Goal: Task Accomplishment & Management: Complete application form

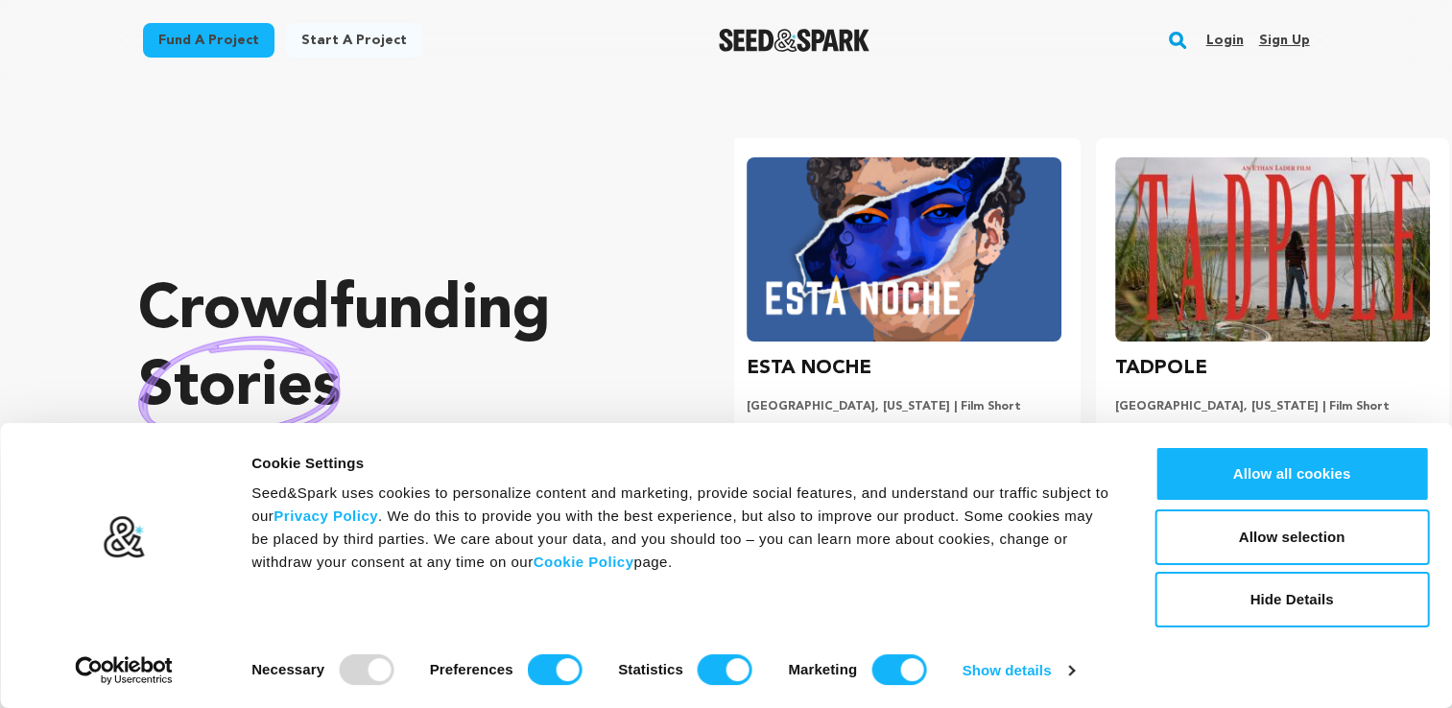
scroll to position [0, 384]
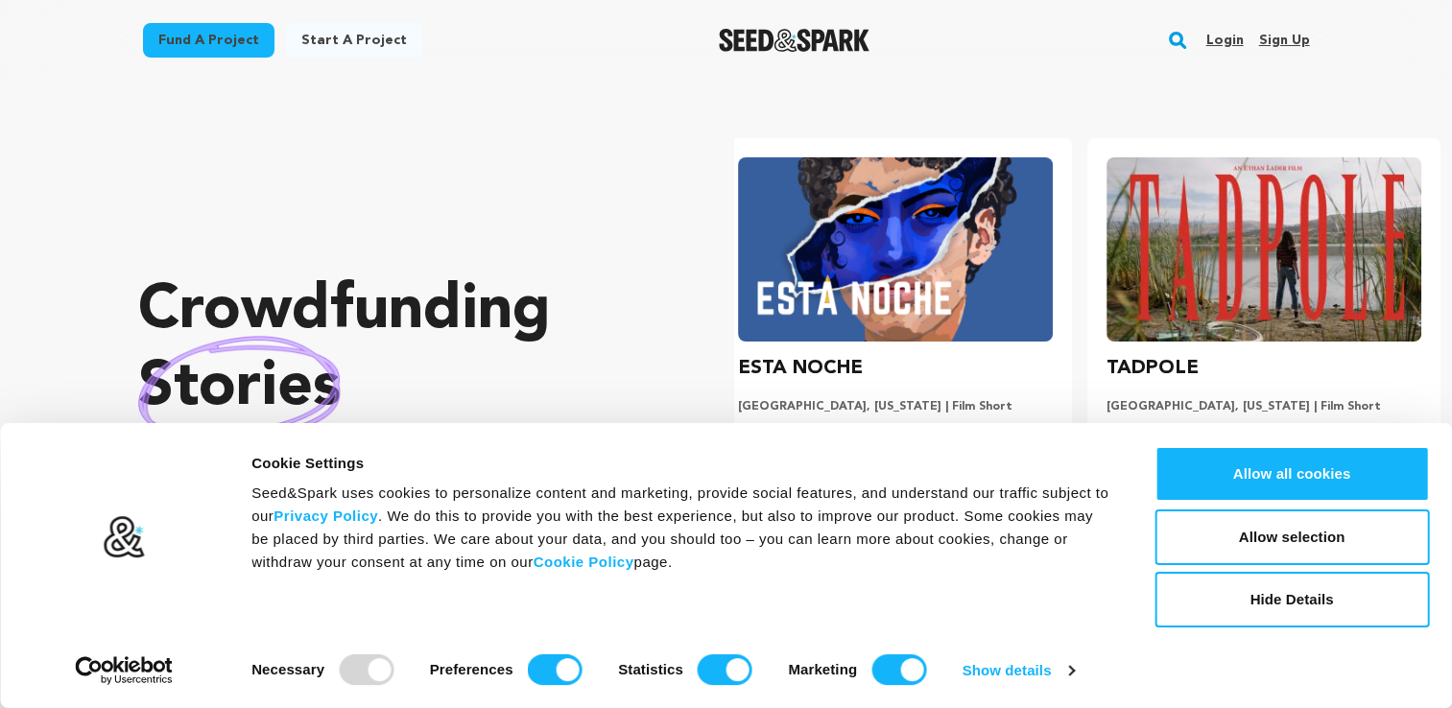
click at [1328, 510] on button "Allow selection" at bounding box center [1292, 538] width 275 height 56
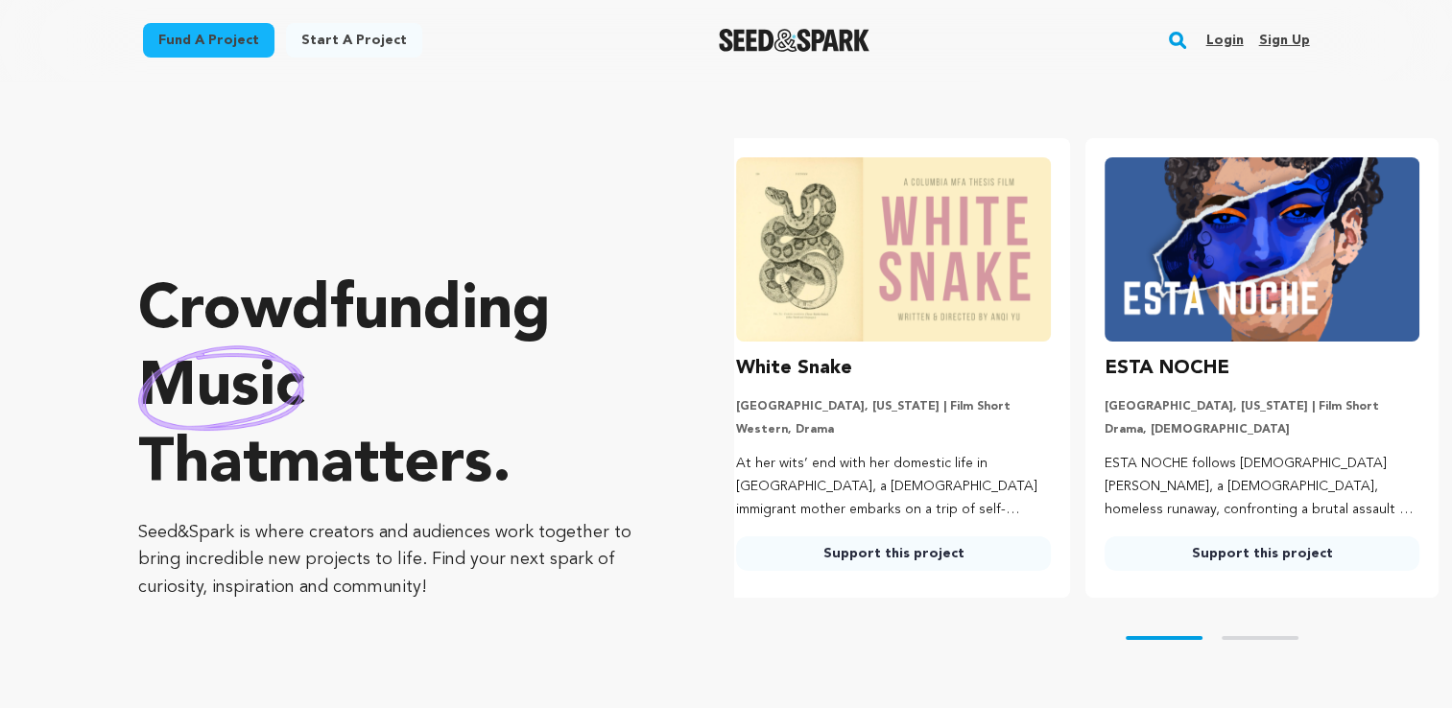
scroll to position [0, 0]
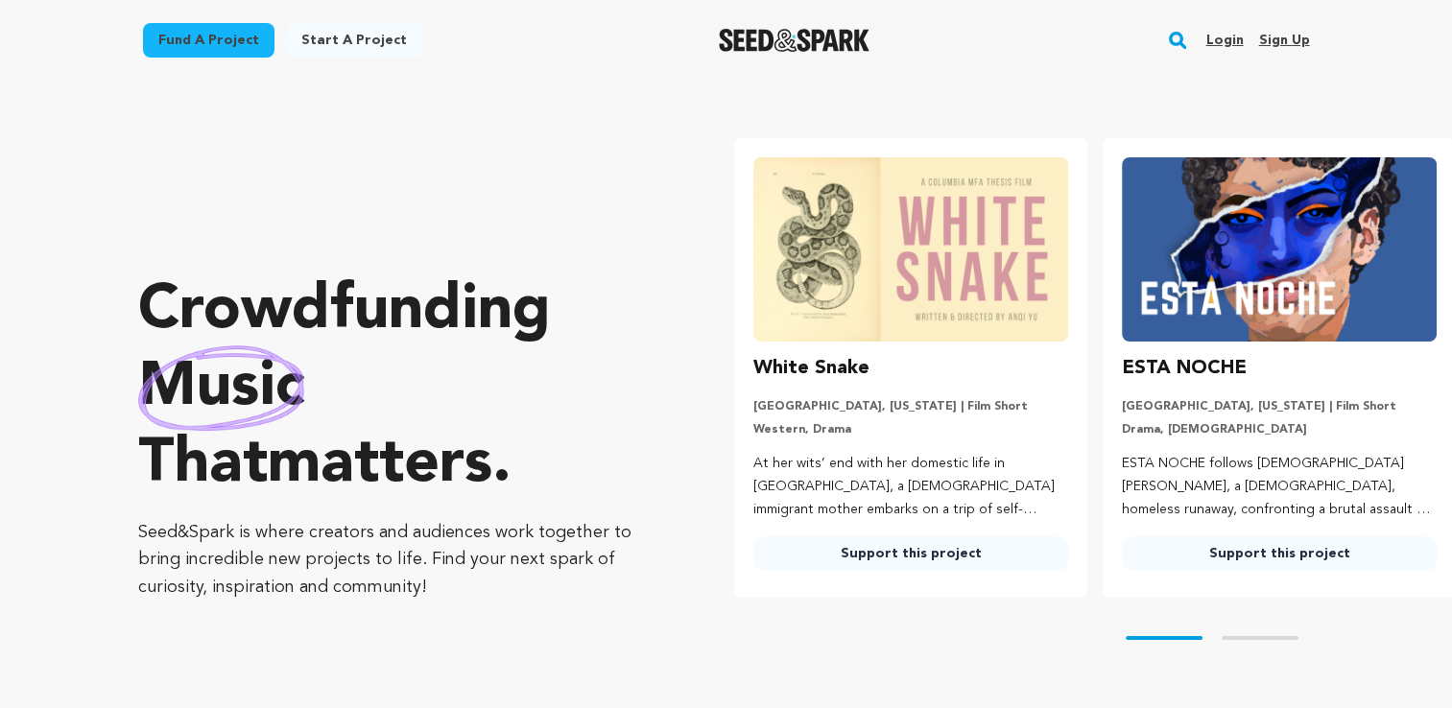
click at [1280, 55] on link "Sign up" at bounding box center [1284, 40] width 51 height 31
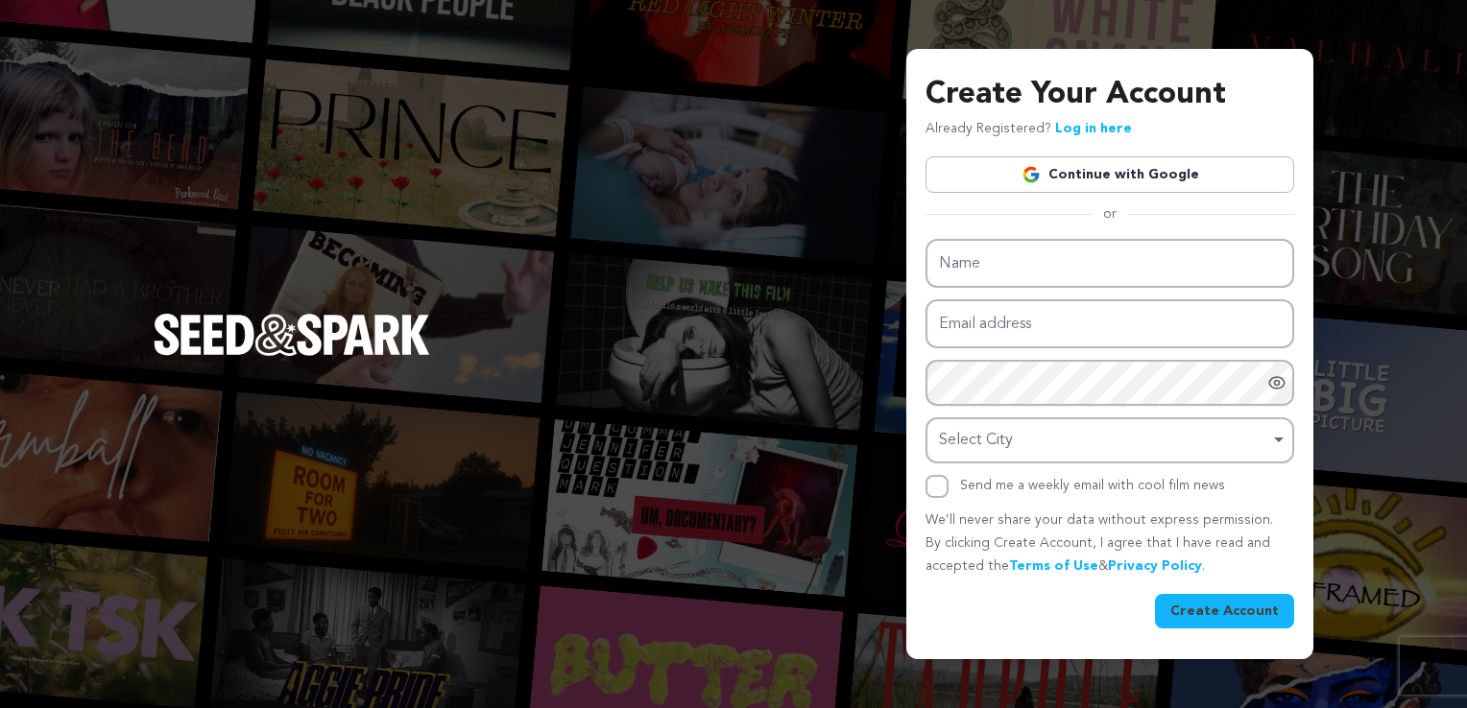
click at [1073, 171] on link "Continue with Google" at bounding box center [1109, 174] width 369 height 36
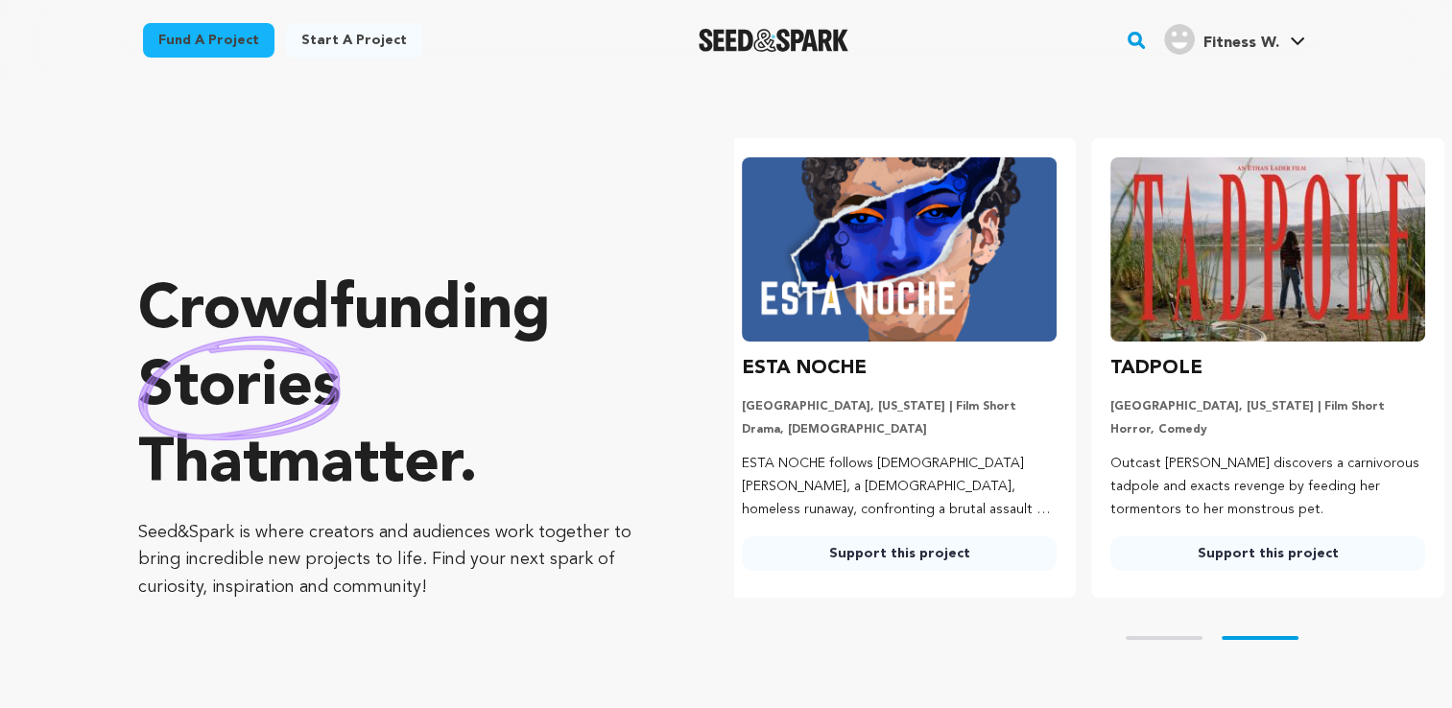
scroll to position [0, 384]
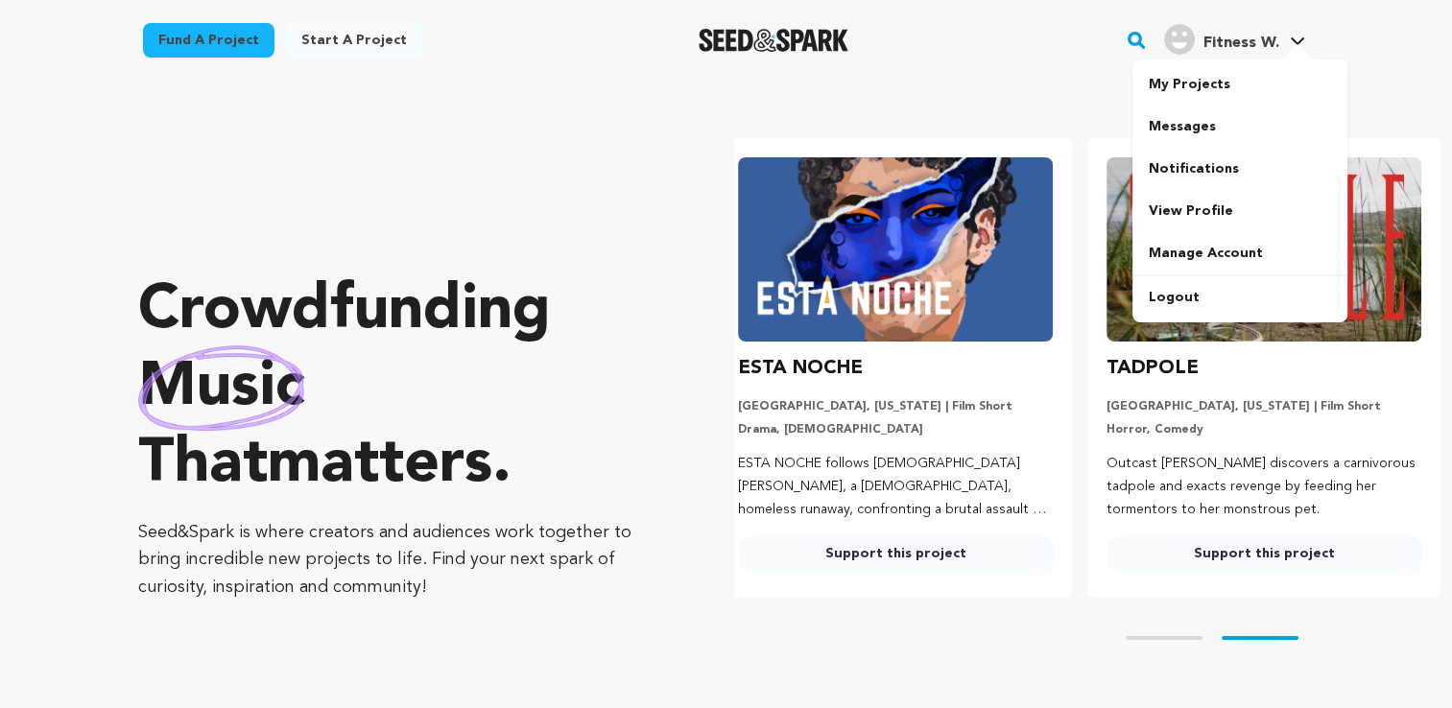
click at [1179, 89] on link "My Projects" at bounding box center [1240, 84] width 215 height 42
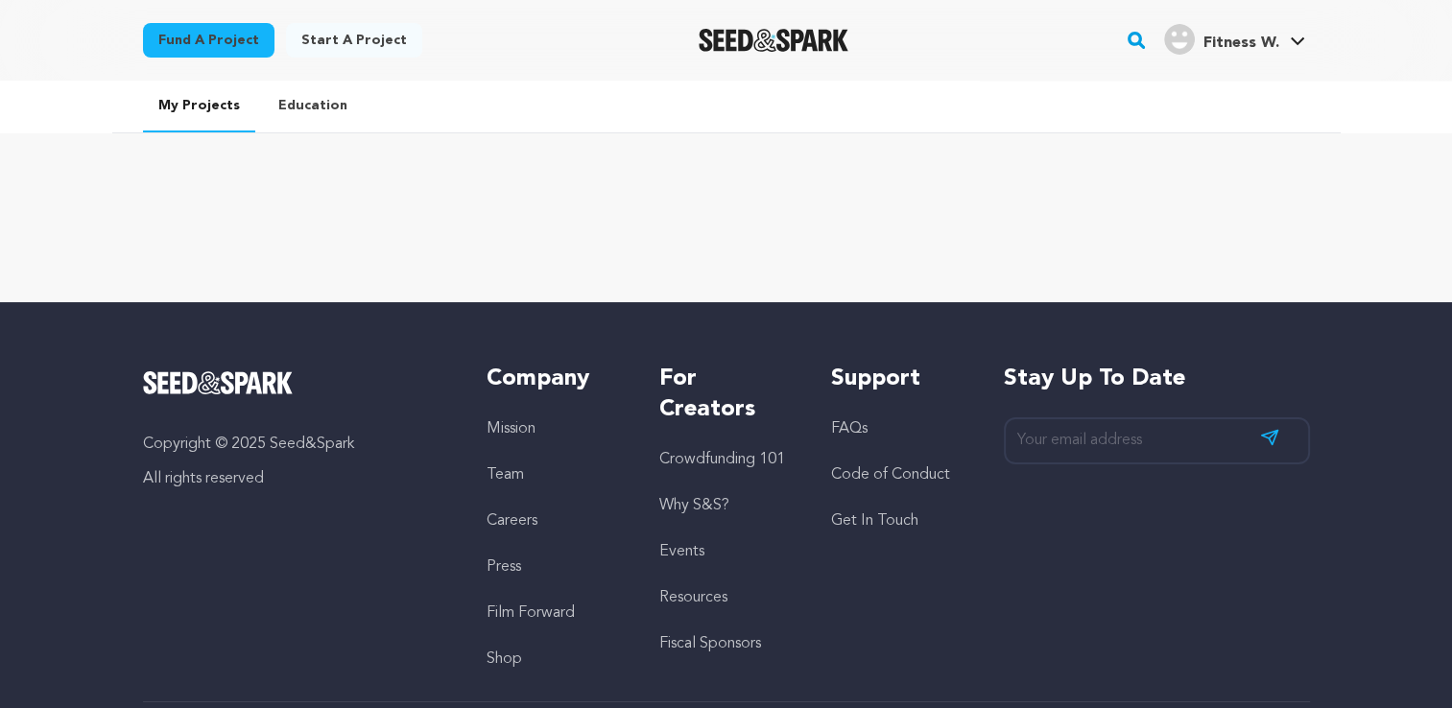
click at [345, 41] on link "Start a project" at bounding box center [354, 40] width 136 height 35
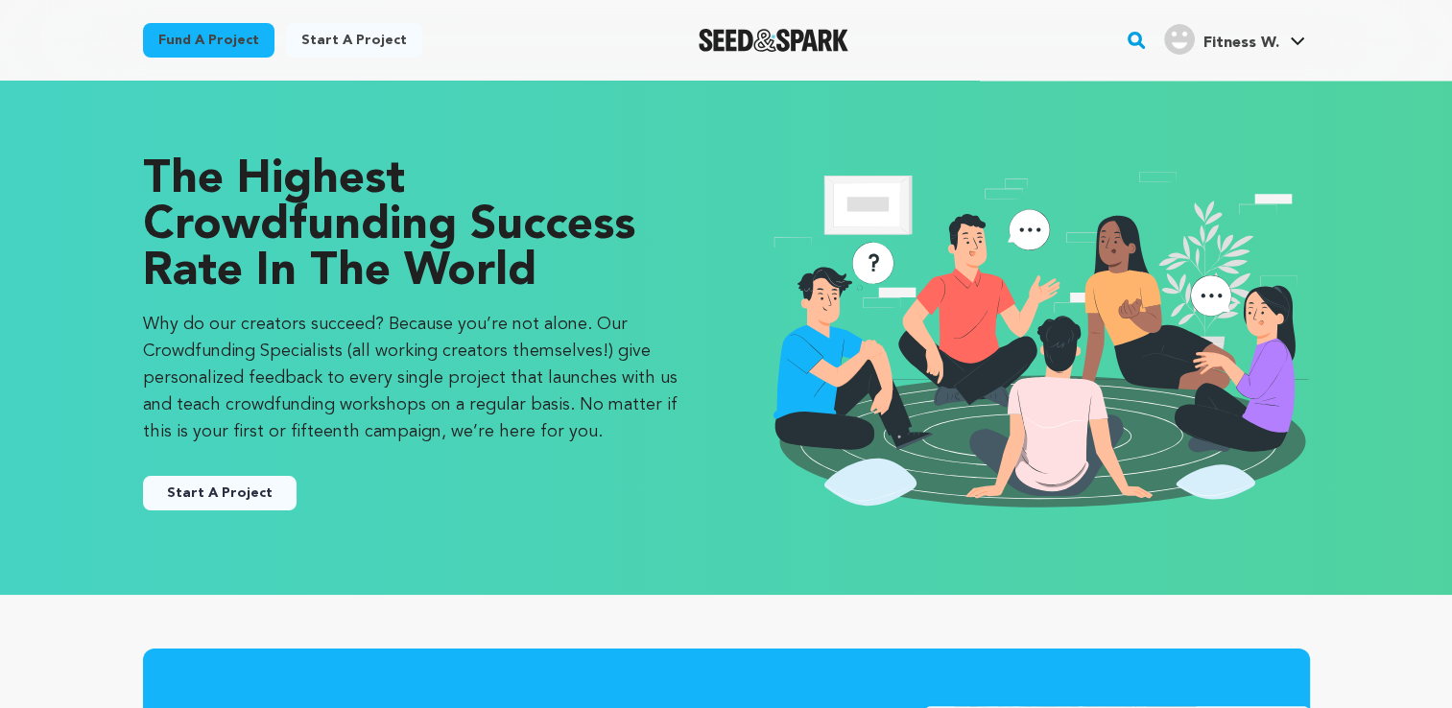
click at [205, 490] on button "Start A Project" at bounding box center [220, 493] width 154 height 35
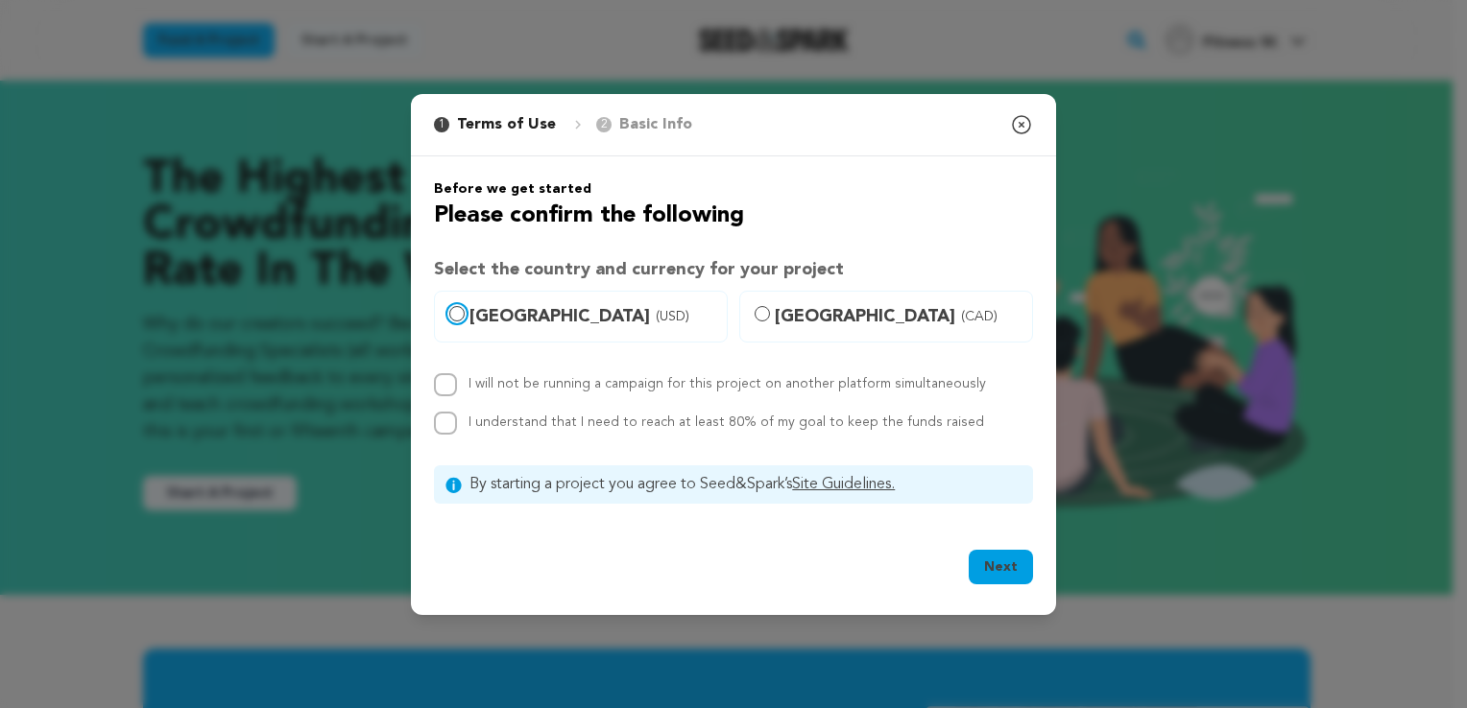
click at [460, 310] on input "[GEOGRAPHIC_DATA] (USD)" at bounding box center [456, 313] width 15 height 15
radio input "true"
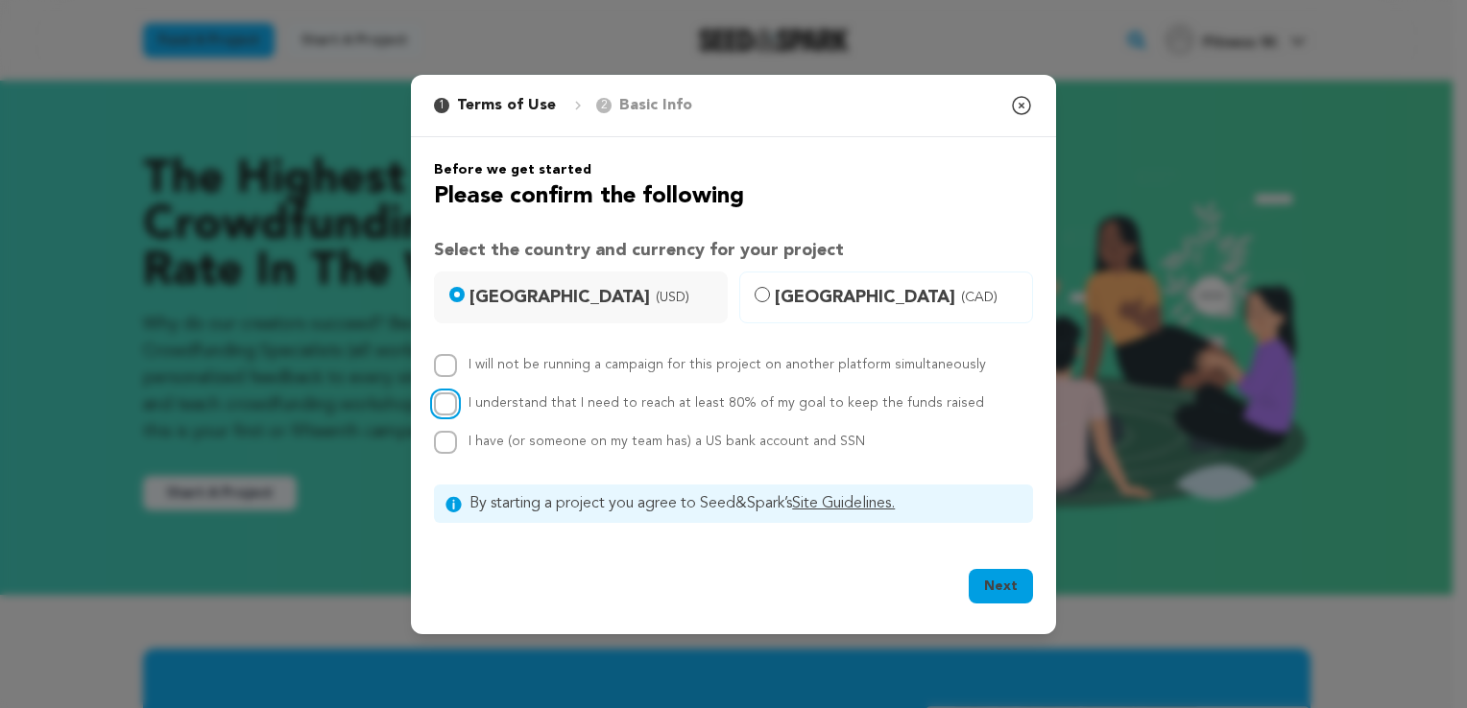
click at [445, 396] on input "I understand that I need to reach at least 80% of my goal to keep the funds rai…" at bounding box center [445, 404] width 23 height 23
checkbox input "true"
click at [993, 585] on button "Next" at bounding box center [1001, 586] width 64 height 35
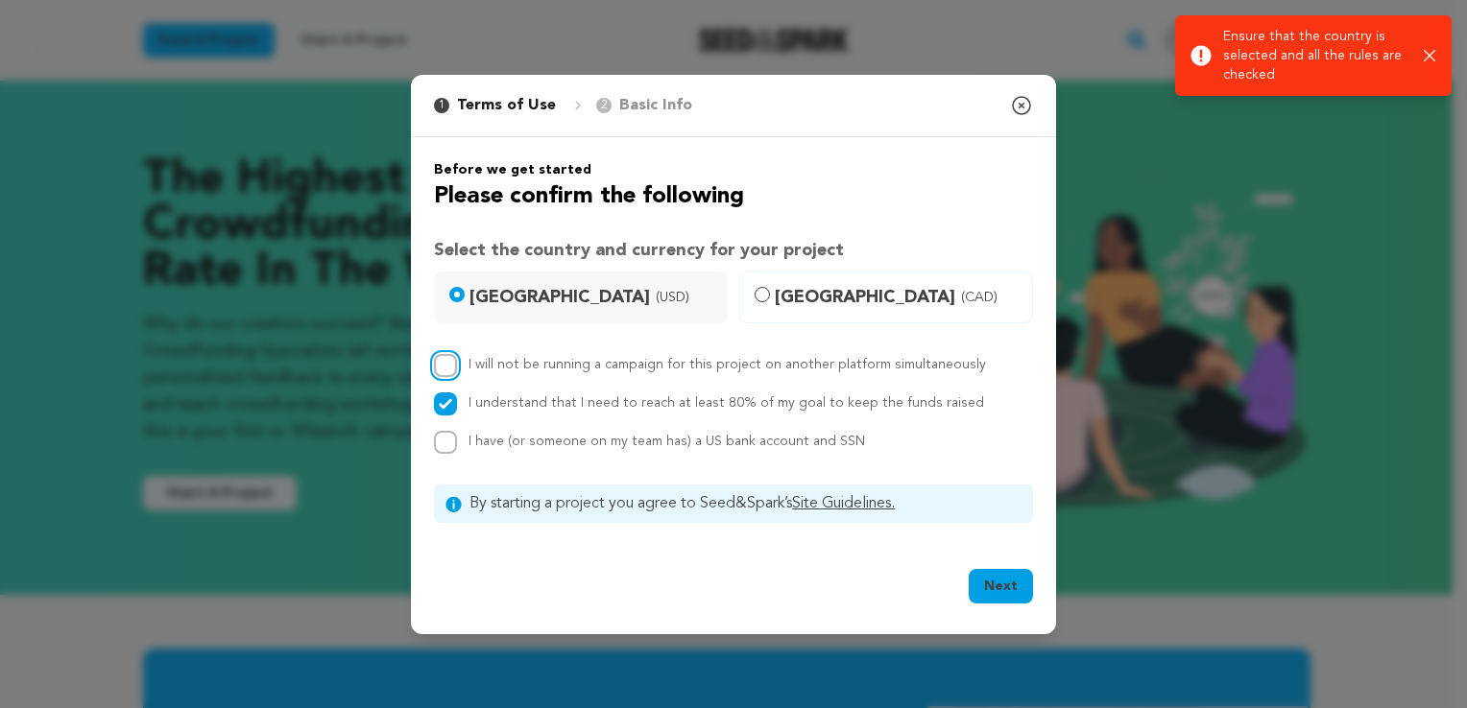
click at [442, 365] on input "I will not be running a campaign for this project on another platform simultane…" at bounding box center [445, 365] width 23 height 23
checkbox input "true"
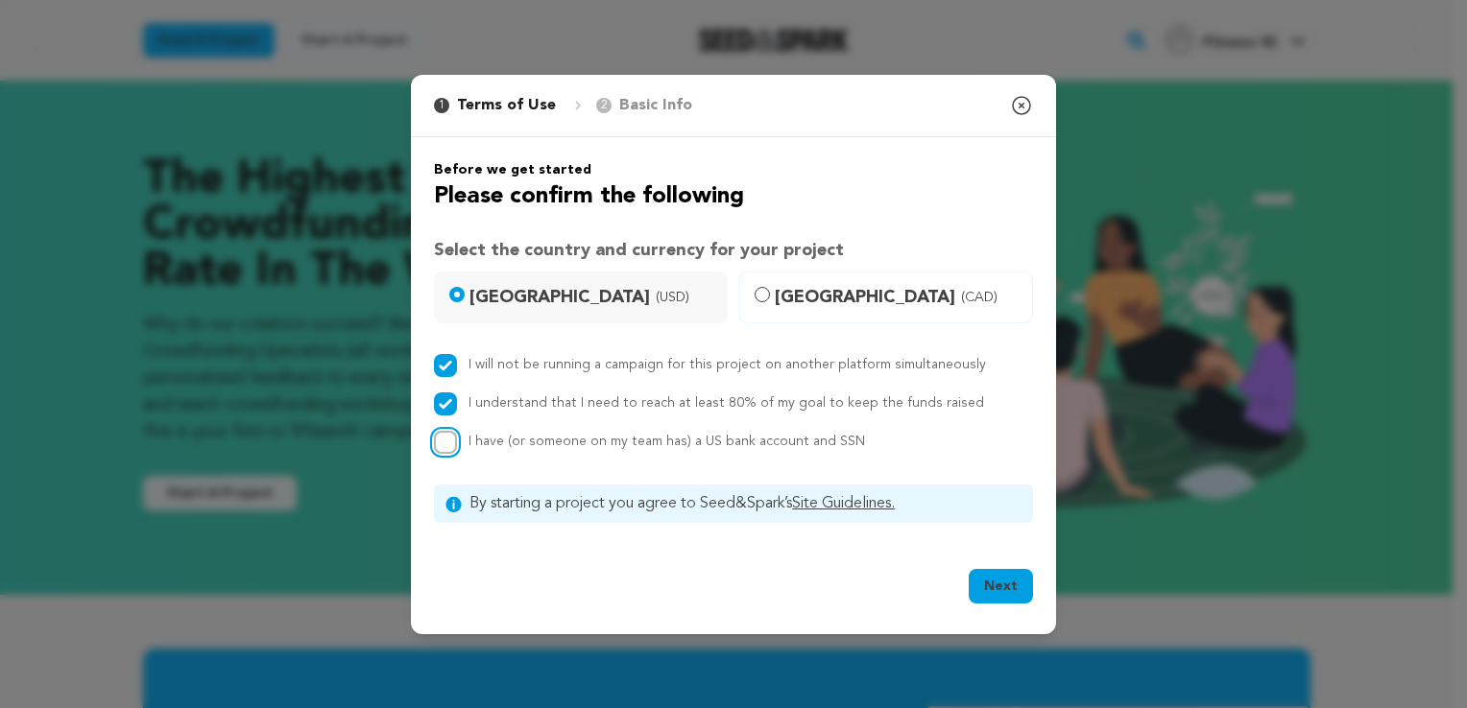
click at [448, 434] on input "I have (or someone on my team has) a US bank account and SSN" at bounding box center [445, 442] width 23 height 23
checkbox input "true"
click at [990, 587] on button "Next" at bounding box center [1001, 586] width 64 height 35
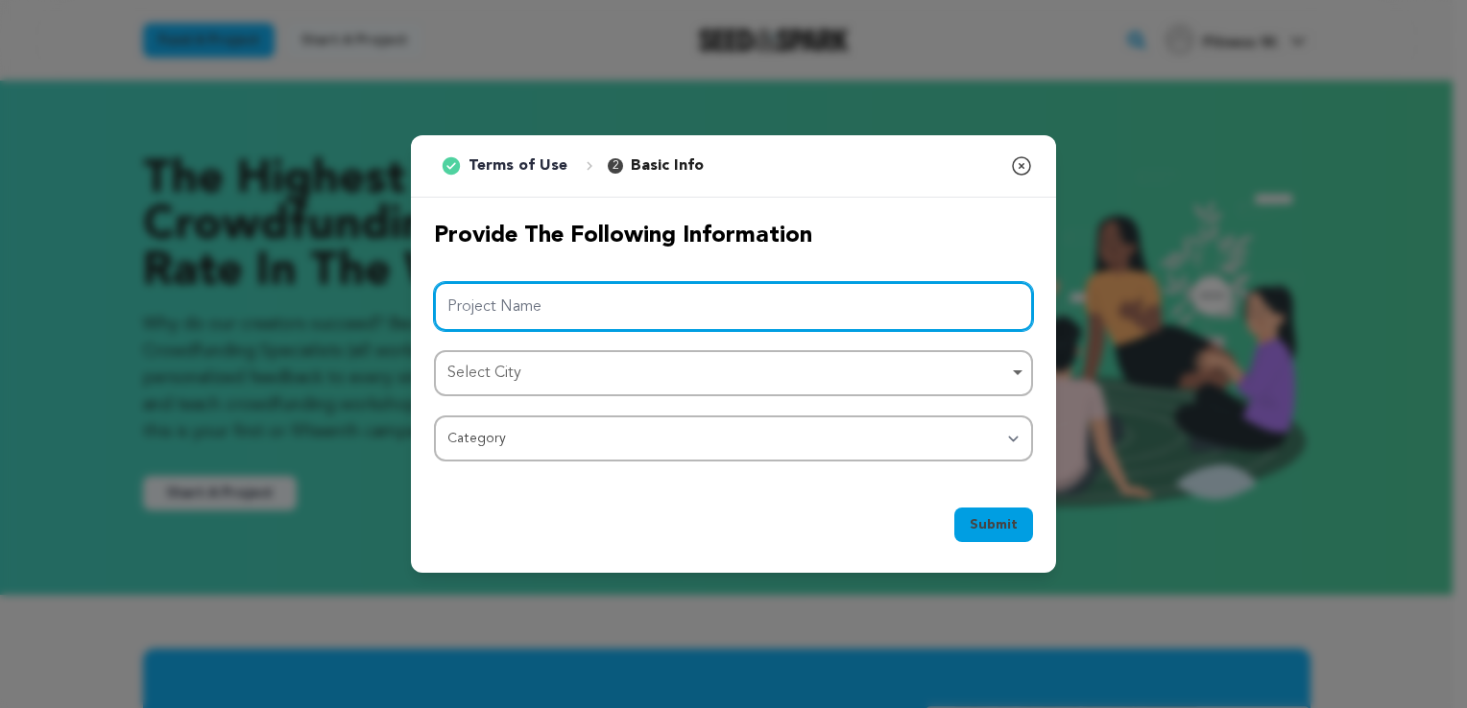
click at [661, 300] on input "Project Name" at bounding box center [733, 306] width 599 height 49
click at [675, 354] on div "Select City Select City Remove item" at bounding box center [733, 373] width 599 height 47
type input "Wolf of Fitness Workout APP"
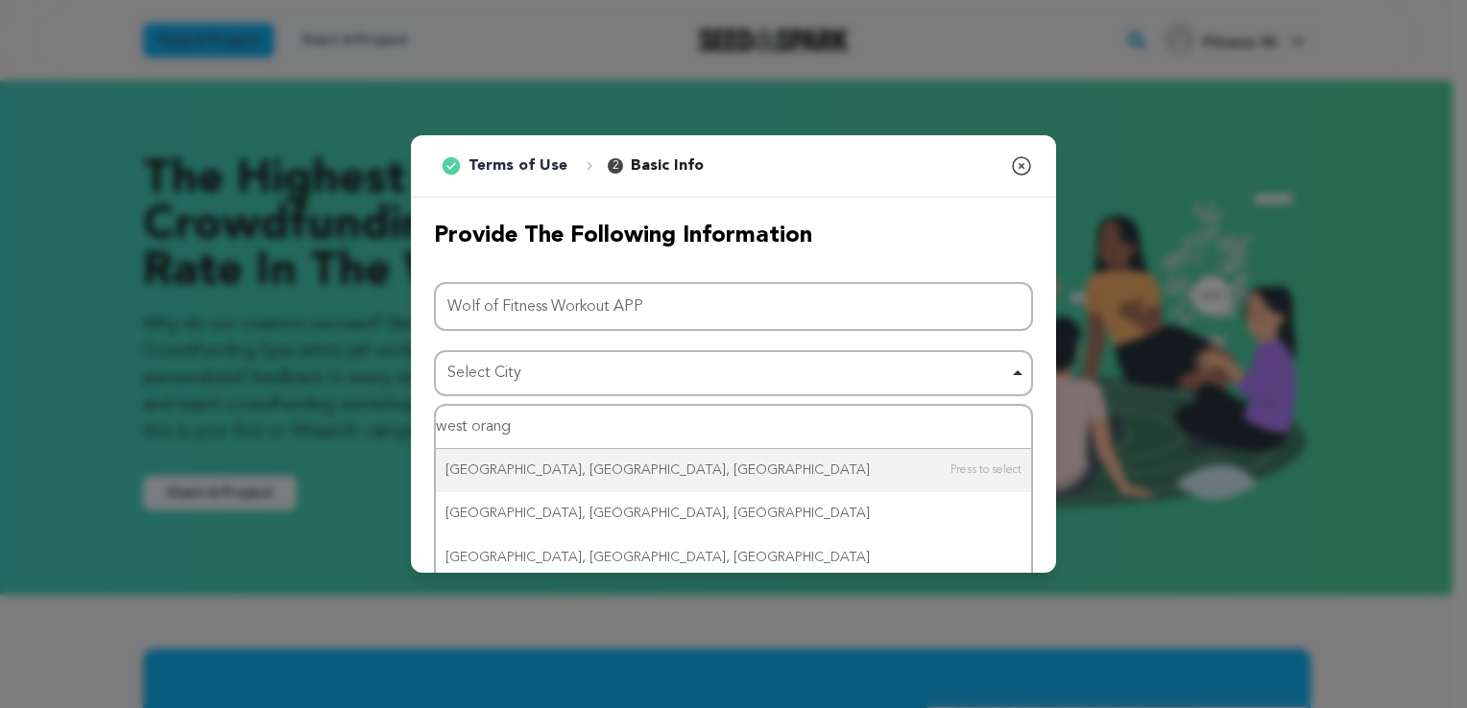
type input "west orange"
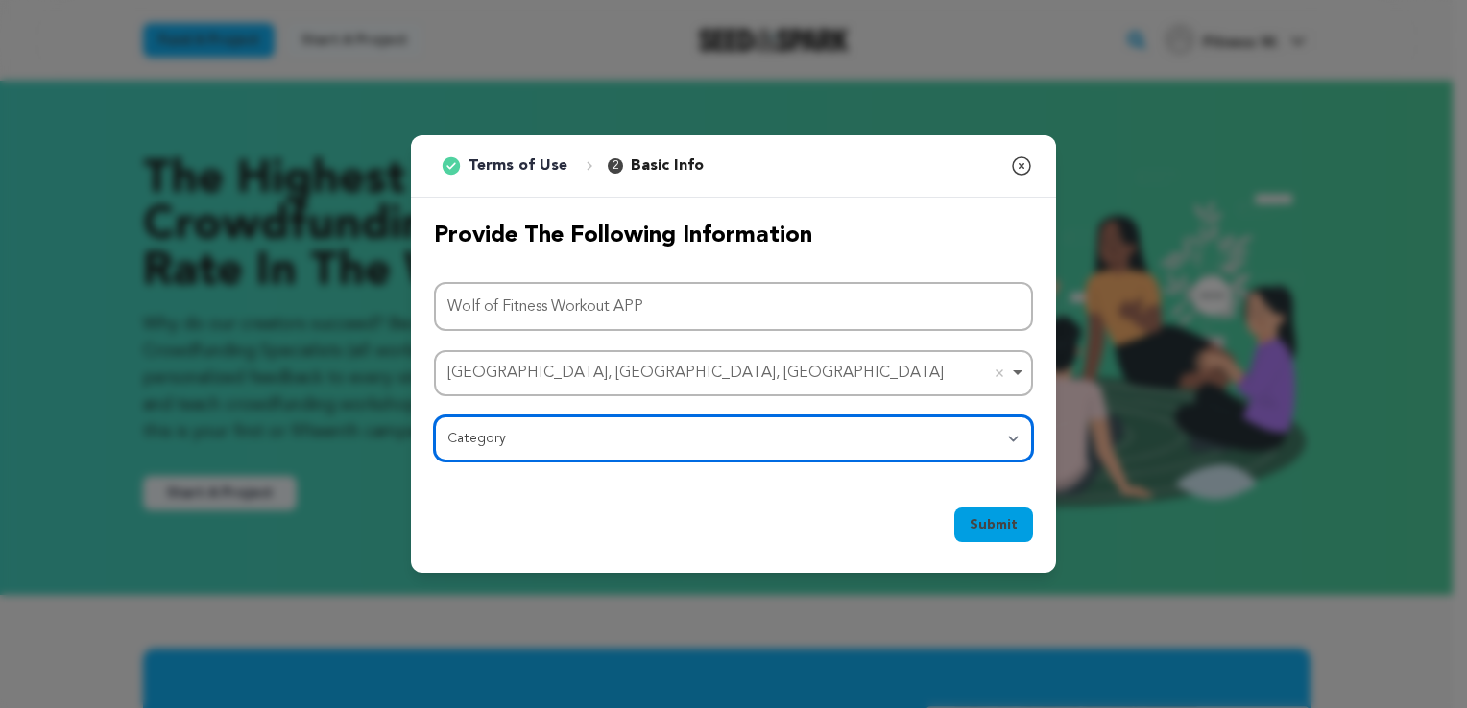
click at [540, 447] on select "Category Film Feature Film Short Series Film Festival Company Music Video VR Ex…" at bounding box center [733, 439] width 599 height 46
select select "10117"
click at [434, 416] on select "Category Film Feature Film Short Series Film Festival Company Music Video VR Ex…" at bounding box center [733, 439] width 599 height 46
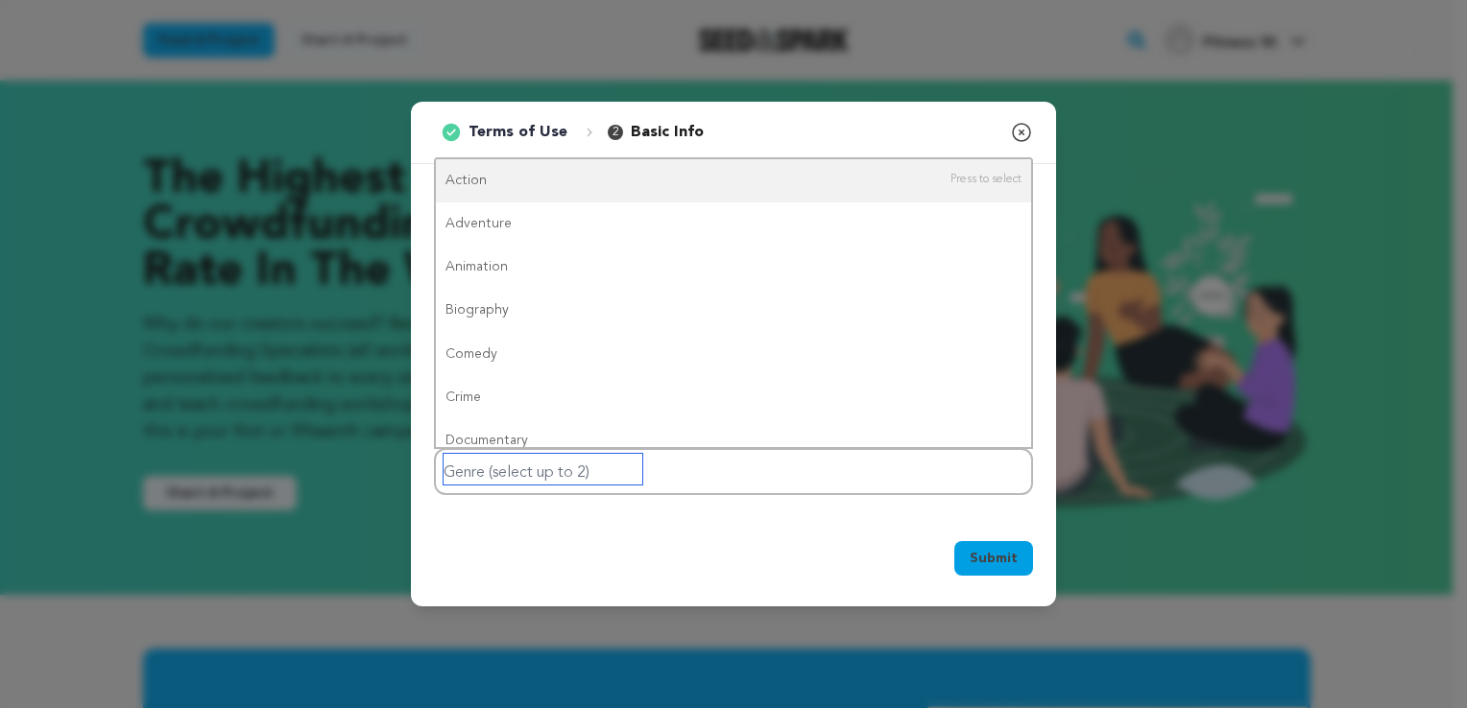
click at [611, 468] on input "Genre (select up to 2)" at bounding box center [543, 469] width 199 height 31
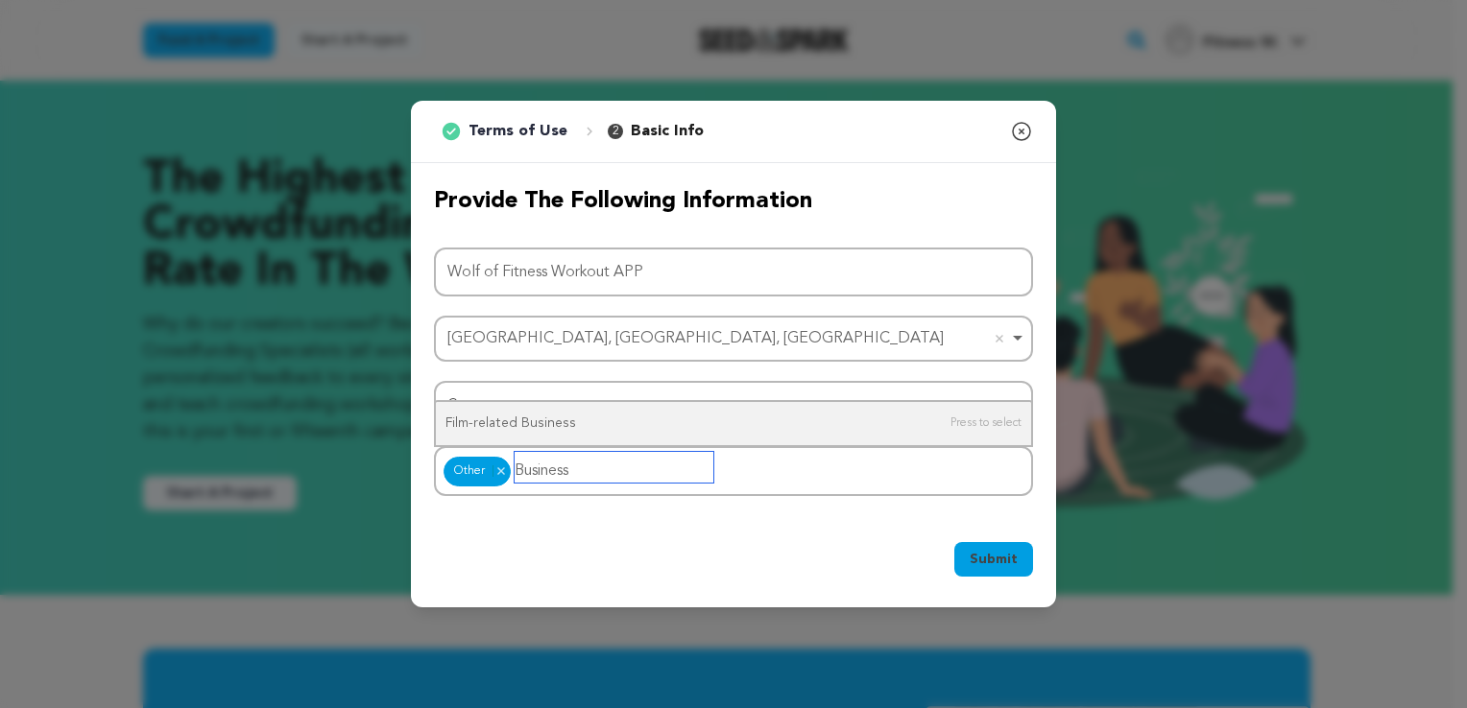
click at [648, 491] on div "Other Other Remove item Business" at bounding box center [733, 471] width 599 height 50
type input "B"
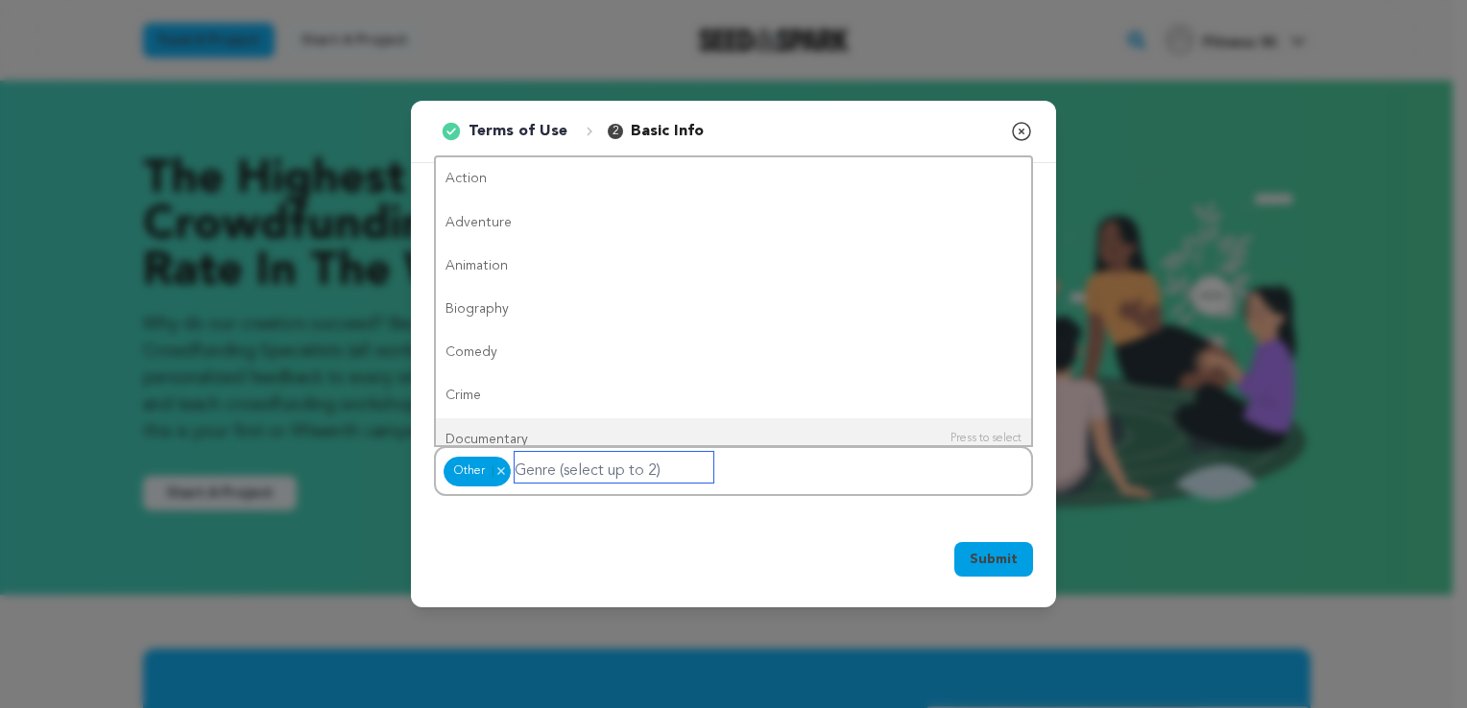
click at [636, 469] on input "Genre (select up to 2)" at bounding box center [614, 467] width 199 height 31
type input "b"
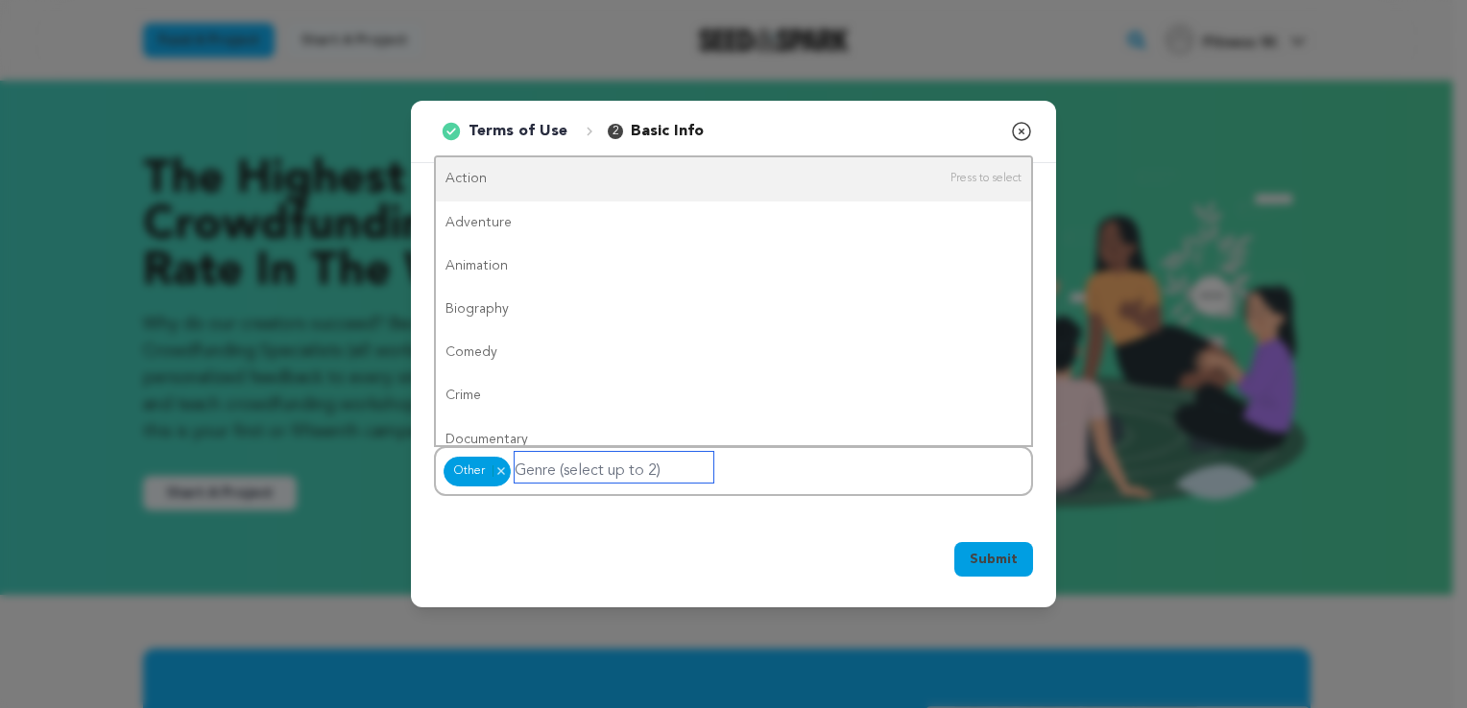
type input "l"
type input "p"
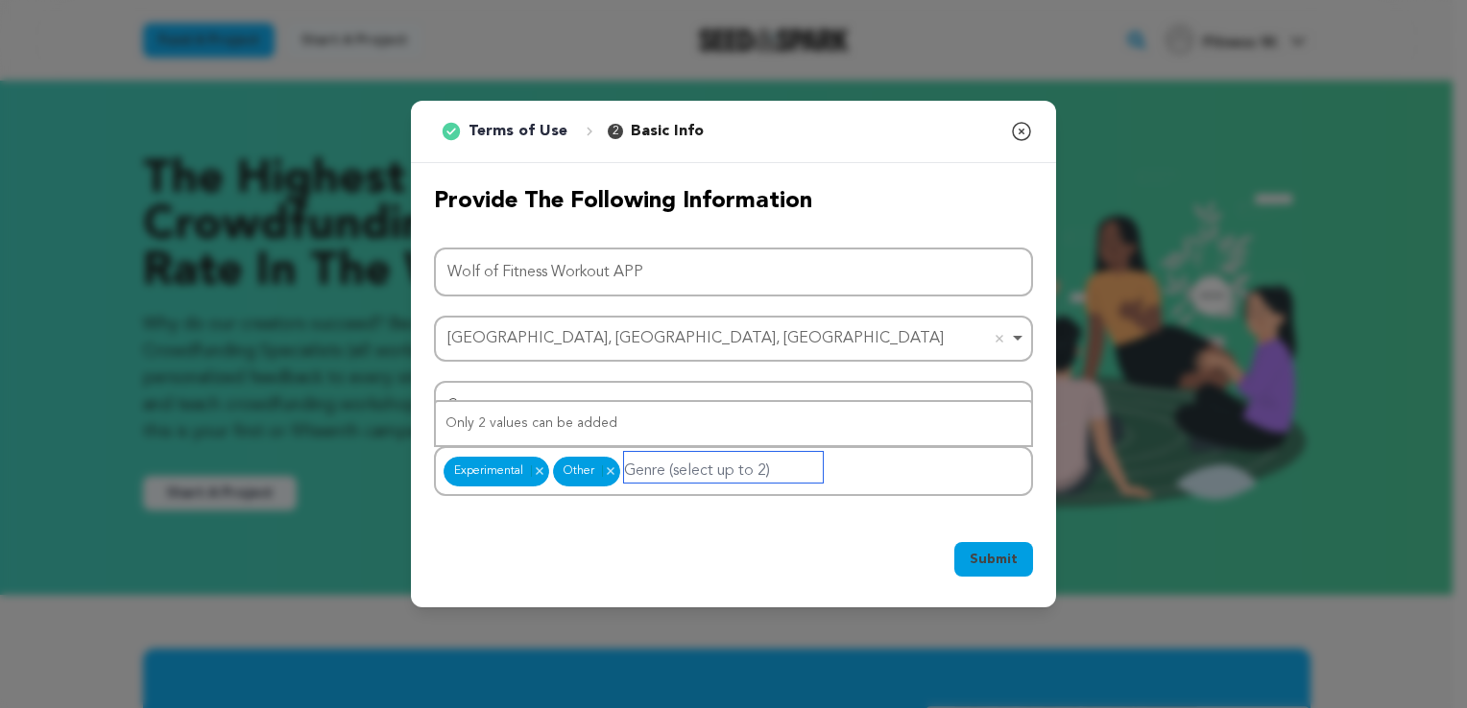
type input "d"
type input "n"
type input "h"
type input "u"
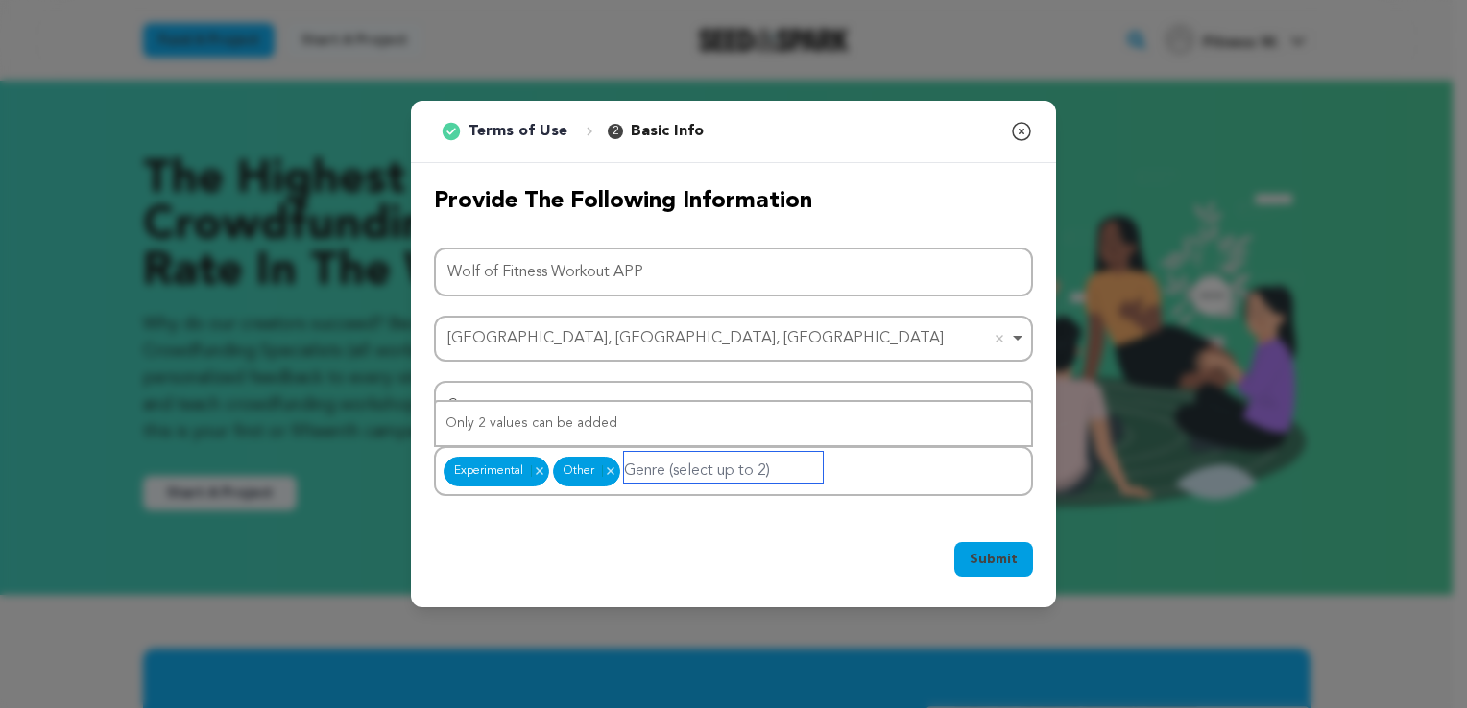
type input "m"
type input "p"
type input "business"
click at [769, 509] on div "Provide the following information Project Name Wolf of Fitness Workout APP West…" at bounding box center [733, 341] width 645 height 356
click at [960, 557] on button "Submit" at bounding box center [993, 559] width 79 height 35
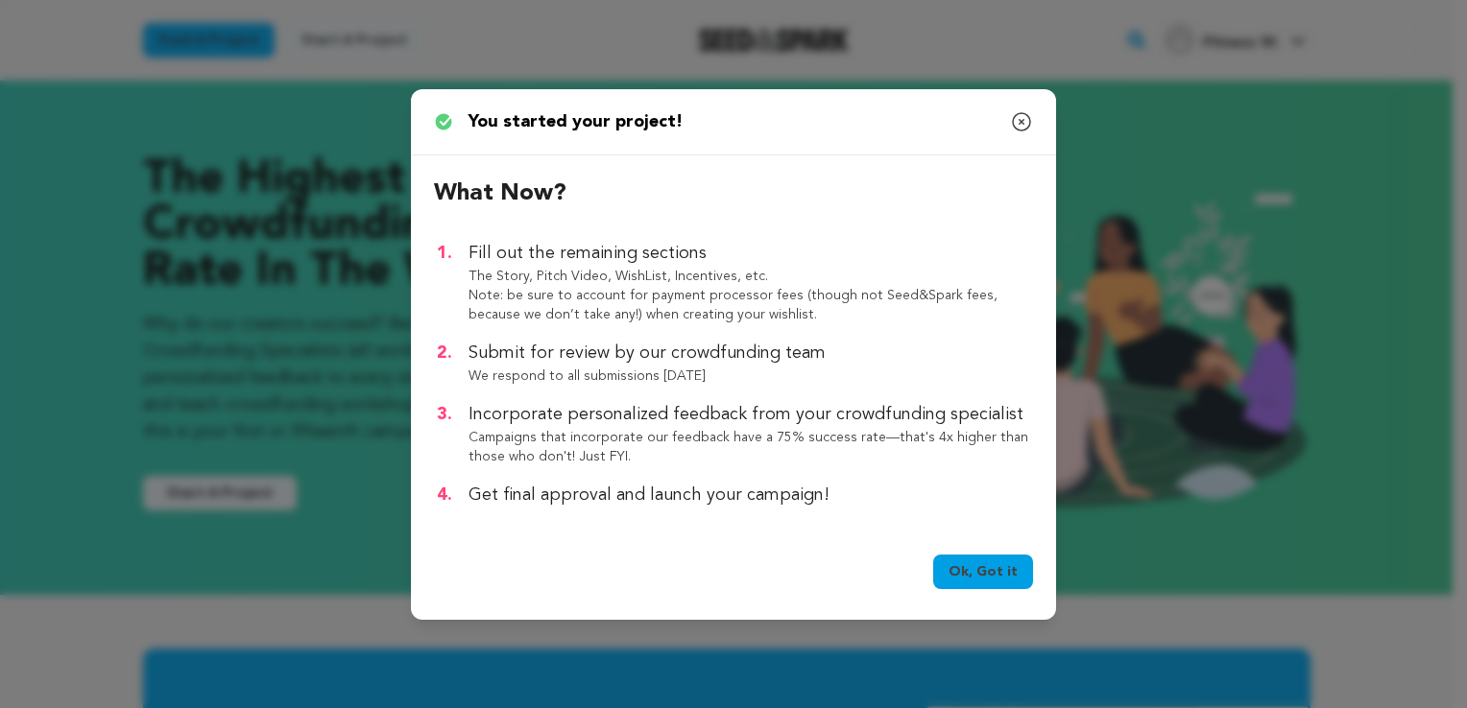
click at [996, 576] on link "Ok, Got it" at bounding box center [983, 572] width 100 height 35
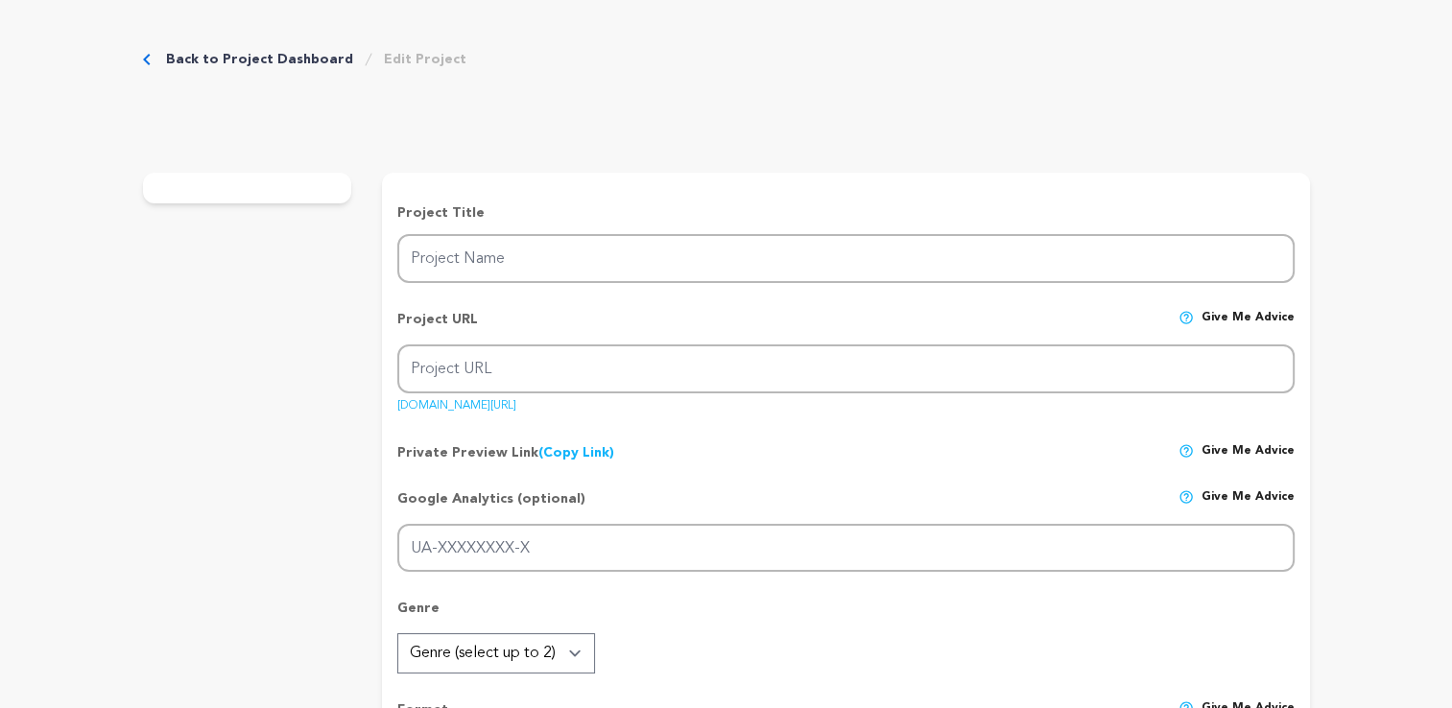
type input "Wolf of Fitness Workout APP"
type input "wolf-of-fitness-workout-app"
